Goal: Navigation & Orientation: Find specific page/section

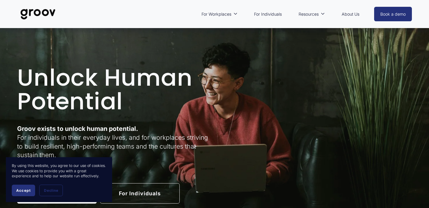
click at [343, 12] on link "About Us" at bounding box center [351, 14] width 24 height 14
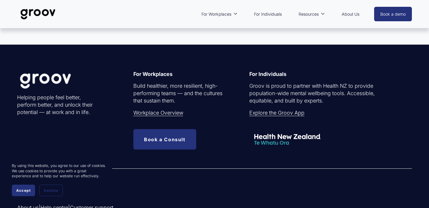
scroll to position [1667, 0]
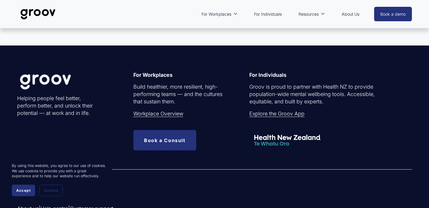
click at [281, 113] on link "Explore the Groov App" at bounding box center [276, 113] width 55 height 7
